Goal: Task Accomplishment & Management: Use online tool/utility

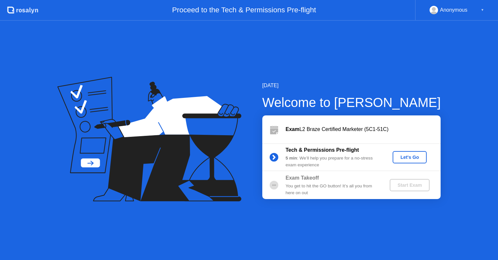
click at [289, 217] on div "[DATE] Welcome to [PERSON_NAME] Exam L2 Braze Certified Marketer (5C1-51C) Tech…" at bounding box center [249, 140] width 498 height 239
click at [407, 159] on div "Let's Go" at bounding box center [409, 157] width 29 height 5
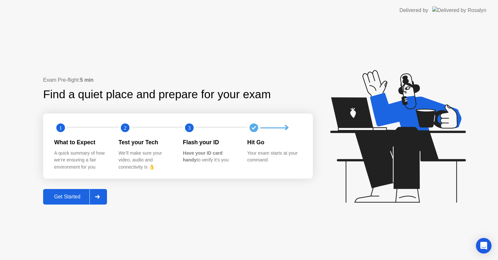
click at [76, 195] on div "Get Started" at bounding box center [67, 197] width 44 height 6
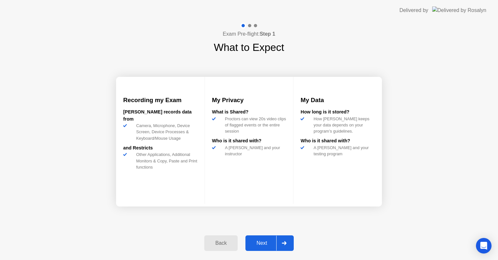
click at [255, 240] on div "Next" at bounding box center [261, 243] width 29 height 6
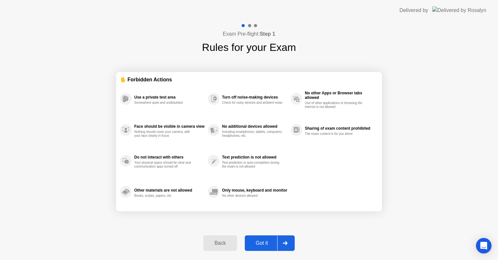
click at [257, 238] on button "Got it" at bounding box center [270, 243] width 50 height 16
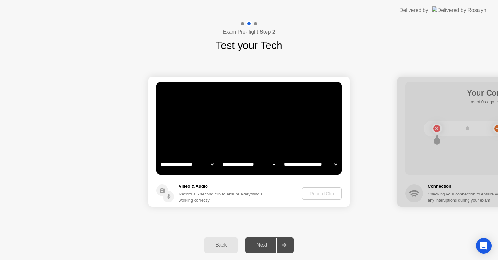
select select "**********"
select select "*******"
click at [307, 193] on div "Record Clip" at bounding box center [322, 193] width 35 height 5
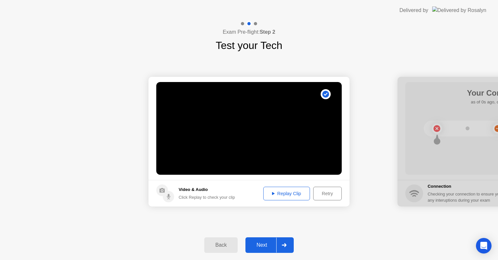
click at [271, 244] on div "Next" at bounding box center [261, 245] width 29 height 6
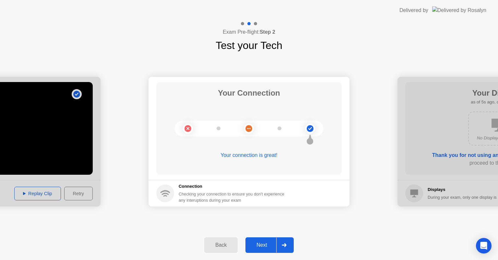
click at [272, 248] on div "Next" at bounding box center [261, 245] width 29 height 6
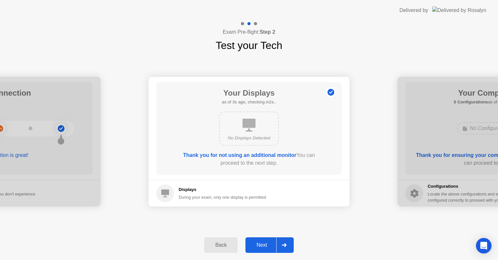
click at [254, 246] on div "Next" at bounding box center [261, 245] width 29 height 6
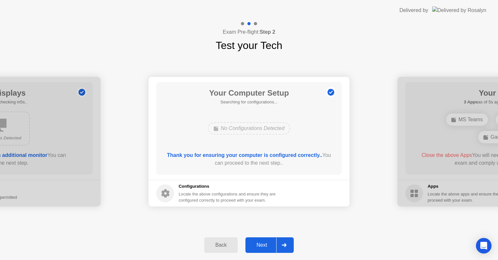
click at [267, 243] on div "Next" at bounding box center [261, 245] width 29 height 6
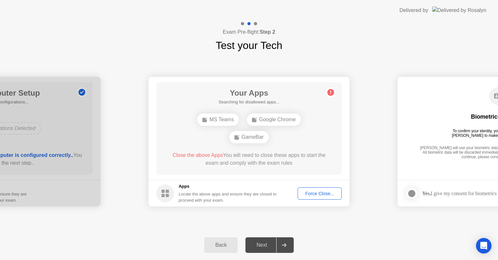
click at [318, 194] on div "Force Close..." at bounding box center [320, 193] width 40 height 5
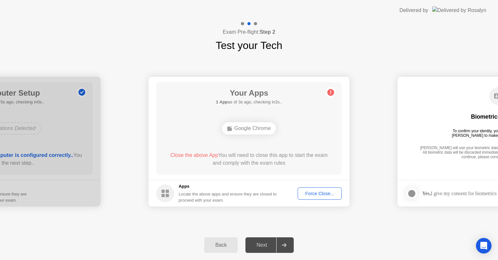
click at [268, 220] on div "**********" at bounding box center [249, 141] width 498 height 177
click at [272, 242] on div "Next" at bounding box center [261, 245] width 29 height 6
click at [311, 197] on button "Force Close..." at bounding box center [319, 193] width 44 height 12
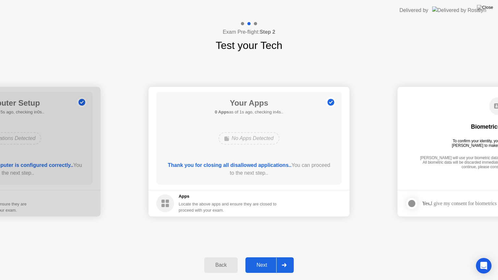
click at [265, 260] on div "Next" at bounding box center [261, 265] width 29 height 6
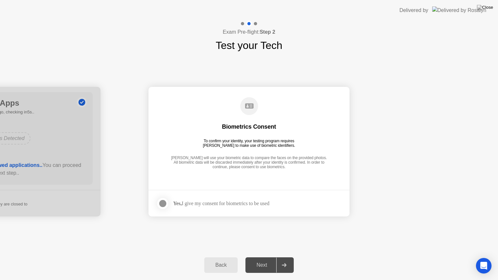
click at [177, 209] on div "Yes, I give my consent for biometrics to be used" at bounding box center [212, 203] width 113 height 13
click at [181, 203] on strong "Yes," at bounding box center [177, 204] width 8 height 6
click at [166, 202] on div at bounding box center [163, 204] width 8 height 8
click at [260, 260] on div "Next" at bounding box center [261, 265] width 29 height 6
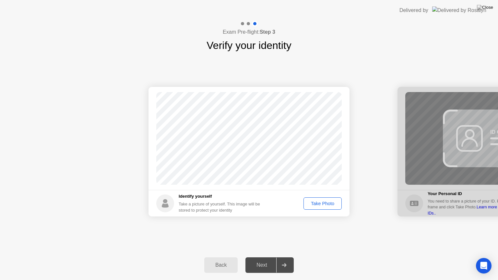
click at [314, 207] on button "Take Photo" at bounding box center [322, 203] width 38 height 12
click at [265, 260] on div "Next" at bounding box center [261, 265] width 29 height 6
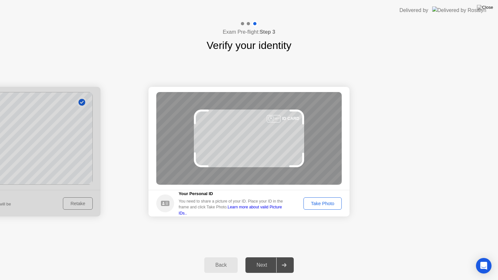
click at [329, 205] on div "Take Photo" at bounding box center [323, 203] width 34 height 5
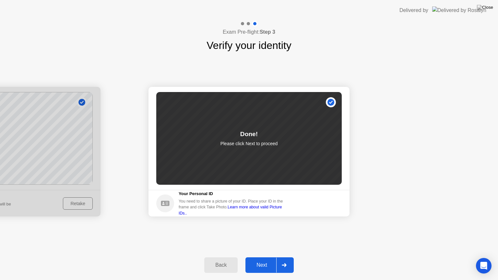
click at [260, 260] on div "Next" at bounding box center [261, 265] width 29 height 6
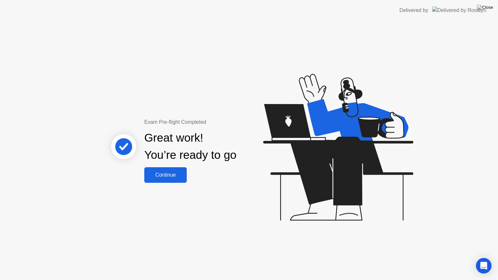
click at [178, 181] on button "Continue" at bounding box center [165, 175] width 42 height 16
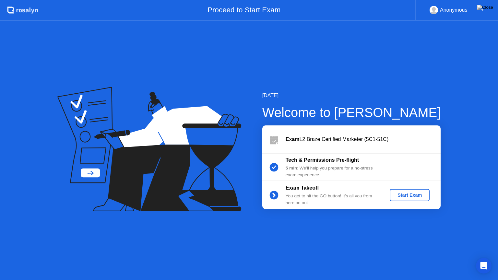
click at [404, 198] on button "Start Exam" at bounding box center [410, 195] width 40 height 12
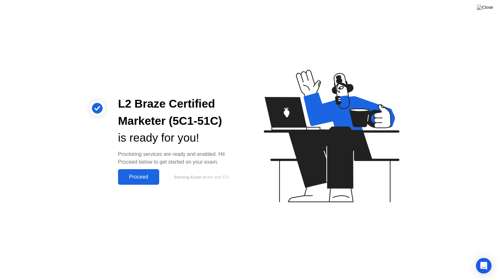
click at [155, 179] on div "Proceed" at bounding box center [138, 177] width 37 height 6
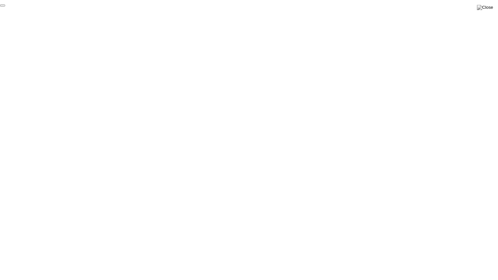
click div "End Proctoring Session"
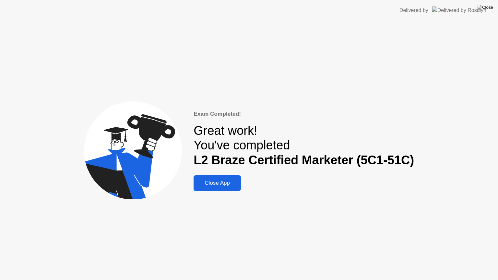
click at [230, 184] on div "Close App" at bounding box center [216, 183] width 43 height 6
